Goal: Transaction & Acquisition: Purchase product/service

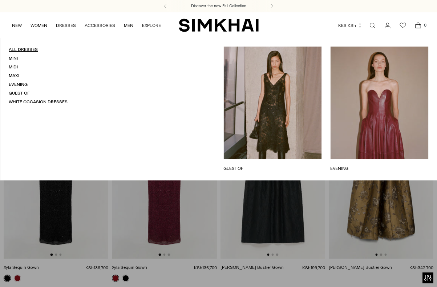
click at [20, 49] on link "All Dresses" at bounding box center [23, 49] width 29 height 5
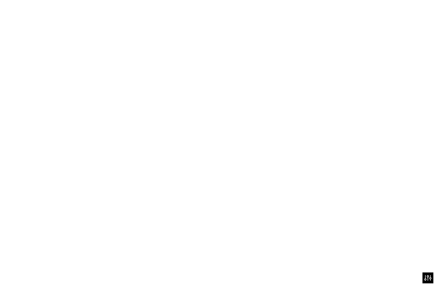
scroll to position [31, 0]
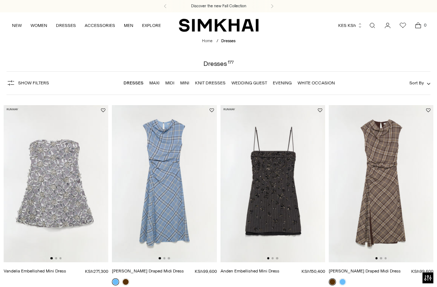
click at [350, 21] on button "KES KSh" at bounding box center [350, 25] width 24 height 16
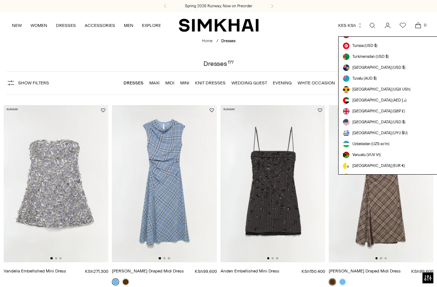
scroll to position [2009, 0]
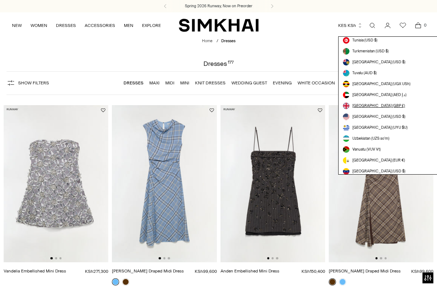
click at [372, 107] on span "[GEOGRAPHIC_DATA] (GBP £)" at bounding box center [378, 106] width 53 height 6
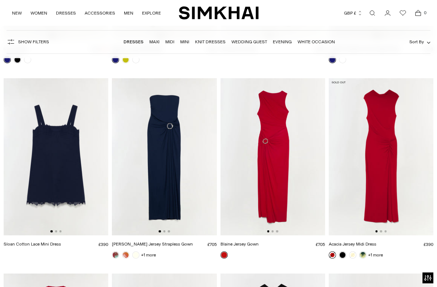
scroll to position [3956, 0]
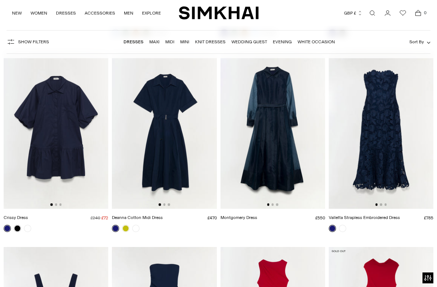
drag, startPoint x: 362, startPoint y: 120, endPoint x: 0, endPoint y: 208, distance: 373.0
click at [371, 152] on img at bounding box center [381, 129] width 105 height 157
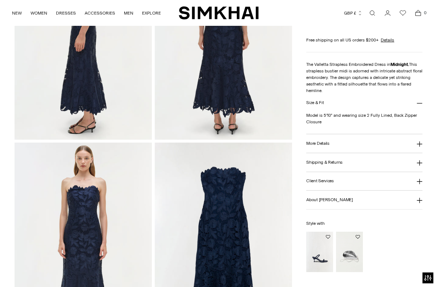
scroll to position [487, 0]
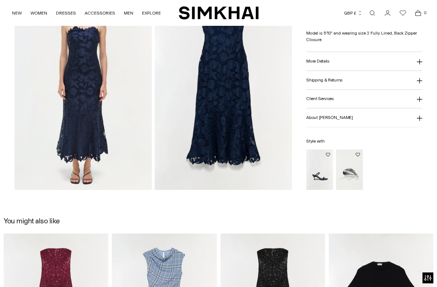
click at [230, 95] on img at bounding box center [223, 87] width 137 height 206
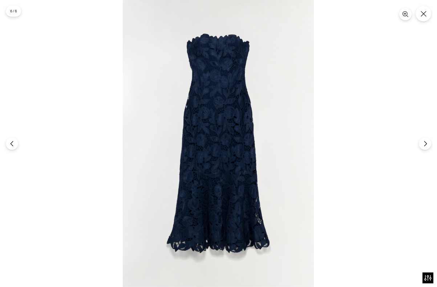
click at [235, 78] on img at bounding box center [218, 143] width 191 height 287
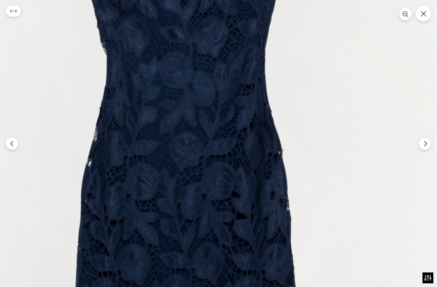
click at [222, 48] on img at bounding box center [185, 273] width 573 height 860
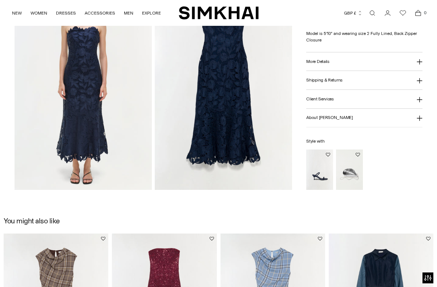
scroll to position [207, 0]
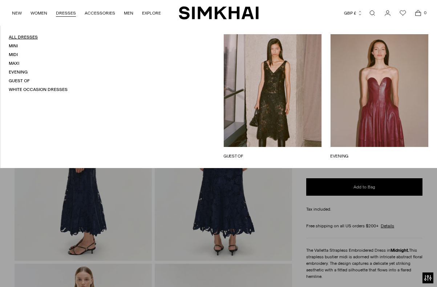
click at [26, 39] on link "All Dresses" at bounding box center [23, 37] width 29 height 5
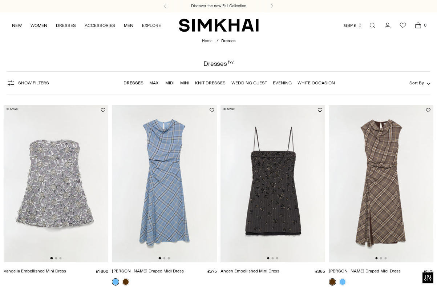
click at [422, 85] on span "Sort By" at bounding box center [416, 82] width 15 height 5
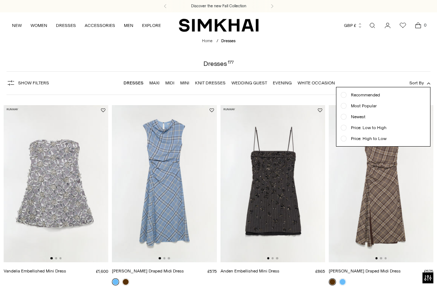
click at [361, 130] on span "Price: Low to High" at bounding box center [366, 127] width 40 height 7
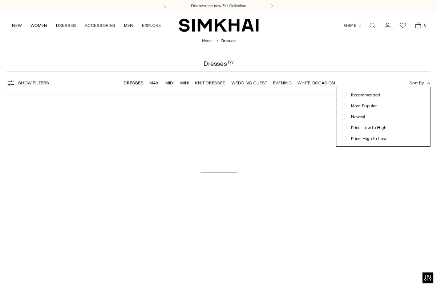
click at [365, 72] on div "Show Filters Show Filters Dresses Maxi Midi Mini Knit Dresses Wedding Guest Eve…" at bounding box center [219, 83] width 424 height 24
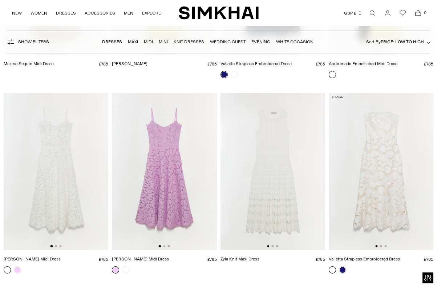
scroll to position [7407, 0]
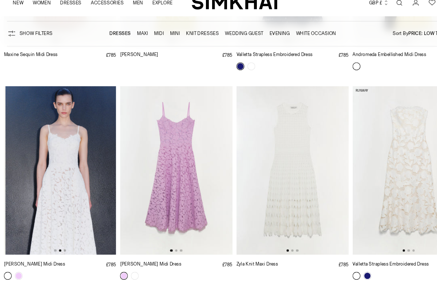
drag, startPoint x: 48, startPoint y: 149, endPoint x: 1, endPoint y: 169, distance: 51.1
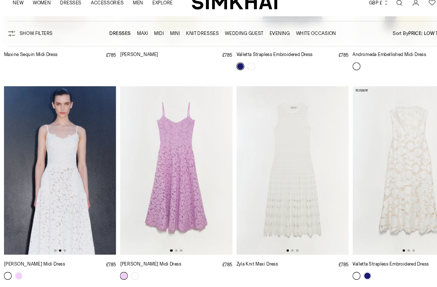
drag, startPoint x: 32, startPoint y: 242, endPoint x: 0, endPoint y: 199, distance: 53.2
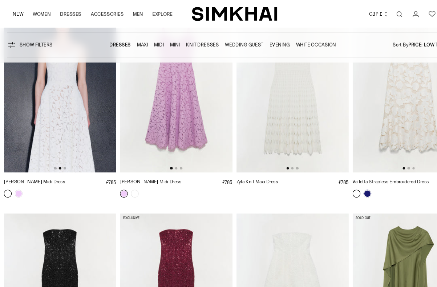
scroll to position [7478, 0]
